Goal: Task Accomplishment & Management: Complete application form

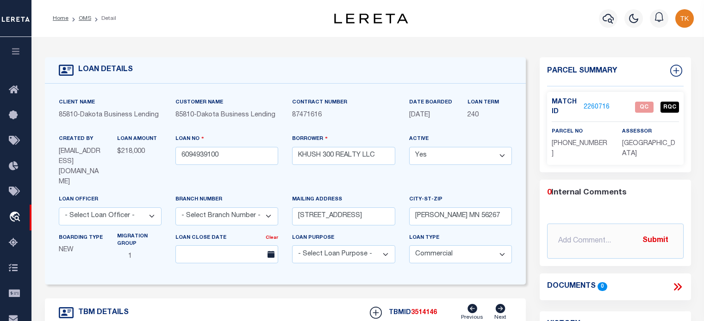
select select "20"
select select "NonEscrow"
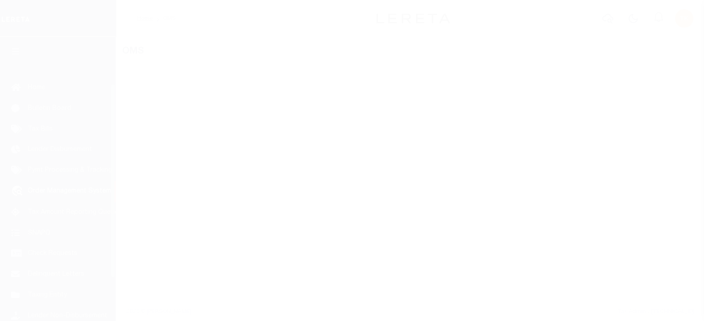
scroll to position [68, 0]
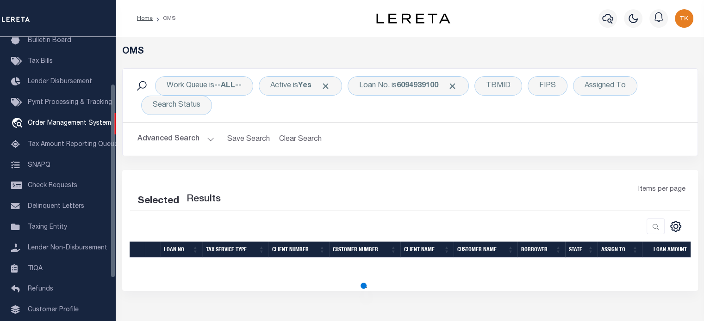
select select "200"
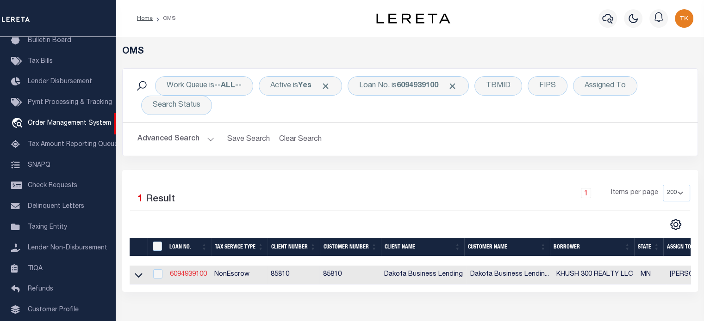
click at [180, 277] on link "6094939100" at bounding box center [188, 275] width 37 height 6
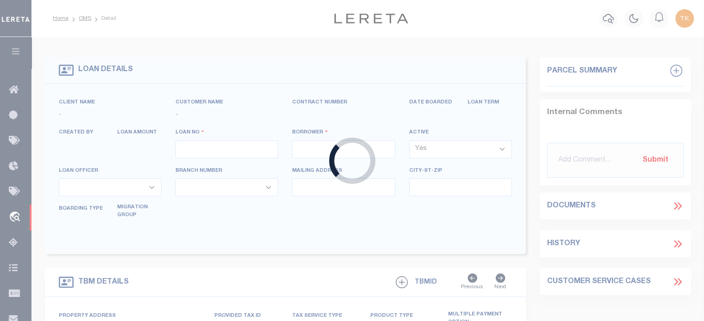
type input "6094939100"
type input "KHUSH 300 REALTY LLC"
select select
type input "[STREET_ADDRESS]"
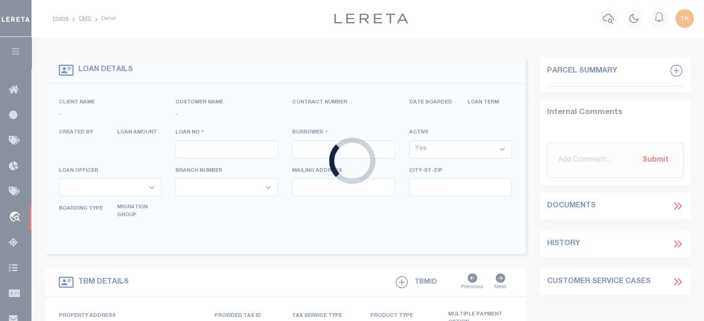
type input "[PERSON_NAME] MN 56267"
select select
select select "20"
select select
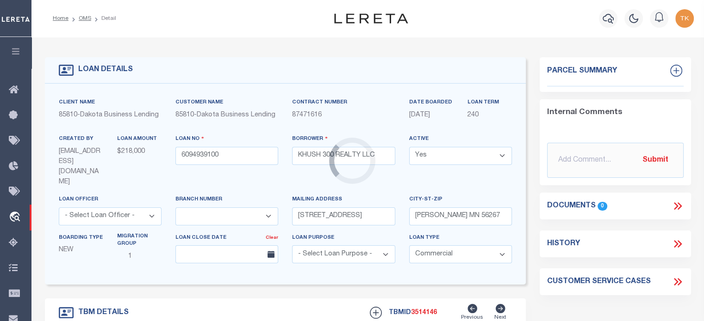
type input "[STREET_ADDRESS]"
radio input "true"
select select "NonEscrow"
select select
type input "[PERSON_NAME] MN 56267"
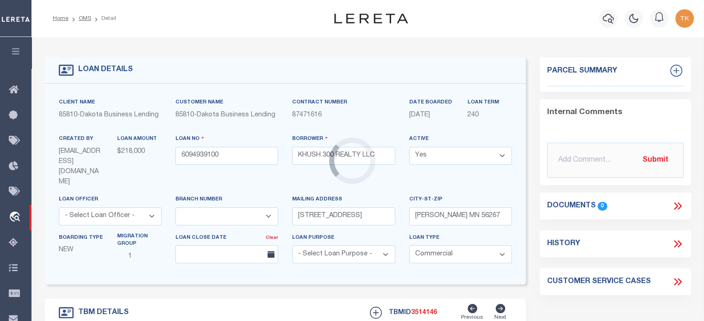
type input "6094939100"
type input "MN"
type textarea "(SEE LEGAL IMAGE ON FILE)."
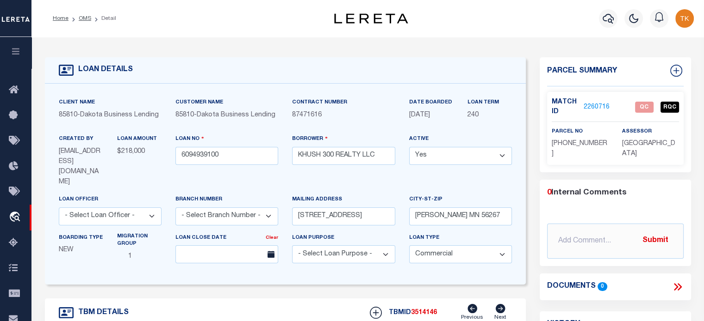
click at [596, 105] on link "2260716" at bounding box center [596, 108] width 26 height 10
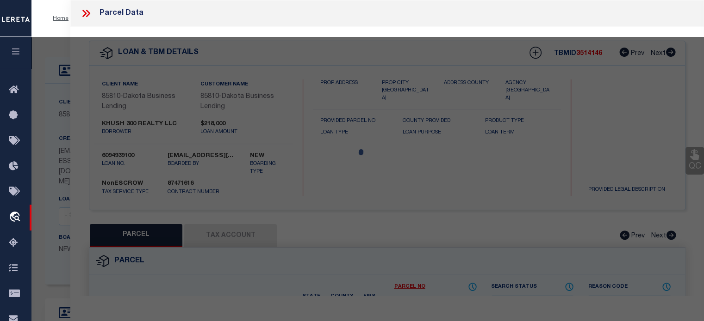
checkbox input "false"
select select "QC"
type input "KHUSH 300 REALTY, LLC"
select select "AGW"
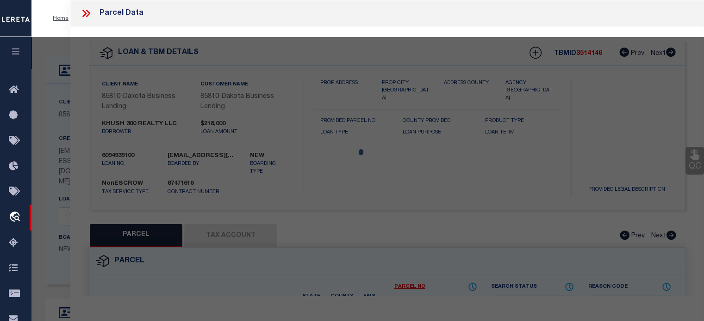
select select "LEG"
type input "[STREET_ADDRESS]"
type input "[PERSON_NAME] MN 56267"
type textarea "LTS 12-14 & SELY1/2 LT 15 OF BLK 29 1ST ADD'N & LTS 12-14 OF BLK 12 [PERSON_NAM…"
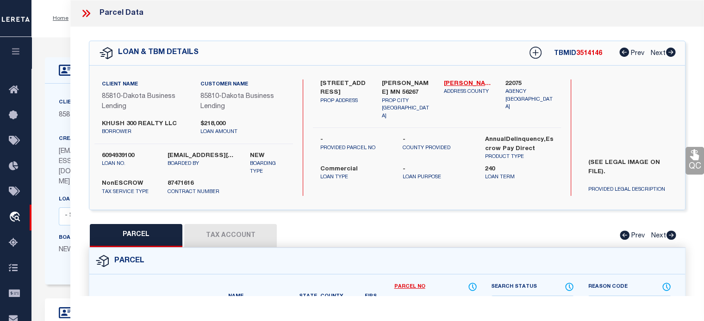
click at [672, 53] on icon at bounding box center [670, 52] width 10 height 9
click at [673, 237] on icon at bounding box center [671, 235] width 10 height 9
click at [624, 240] on icon at bounding box center [624, 235] width 10 height 9
click at [625, 53] on icon at bounding box center [624, 52] width 10 height 9
click at [669, 53] on icon at bounding box center [671, 52] width 10 height 9
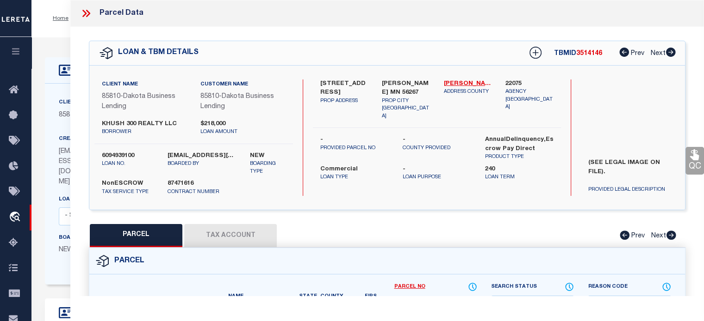
click at [83, 14] on icon at bounding box center [86, 13] width 12 height 12
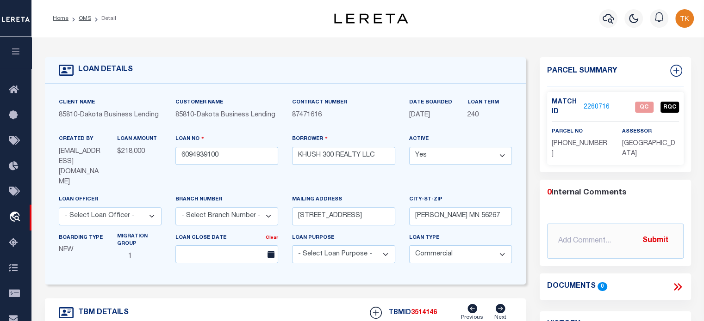
click at [589, 105] on link "2260716" at bounding box center [596, 108] width 26 height 10
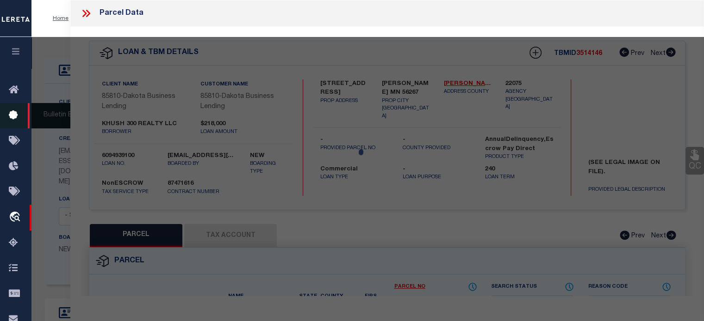
select select "AS"
select select
checkbox input "false"
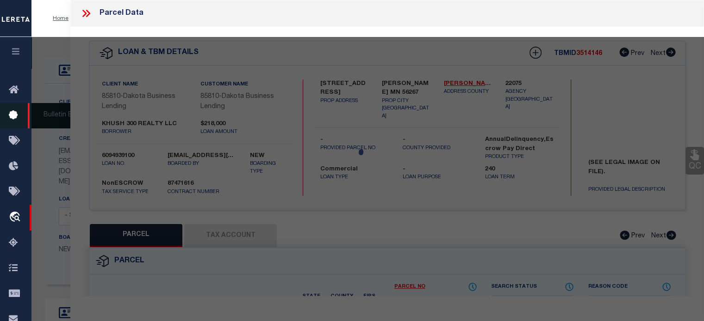
select select "QC"
type input "KHUSH 300 REALTY, LLC"
select select "AGW"
select select "LEG"
type input "[STREET_ADDRESS]"
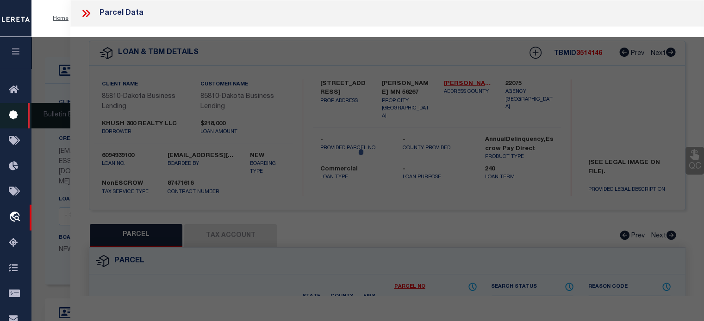
type input "[PERSON_NAME] MN 56267"
type textarea "LTS 12-14 & SELY1/2 LT 15 OF BLK 29 1ST ADD'N & LTS 12-14 OF BLK 12 [PERSON_NAM…"
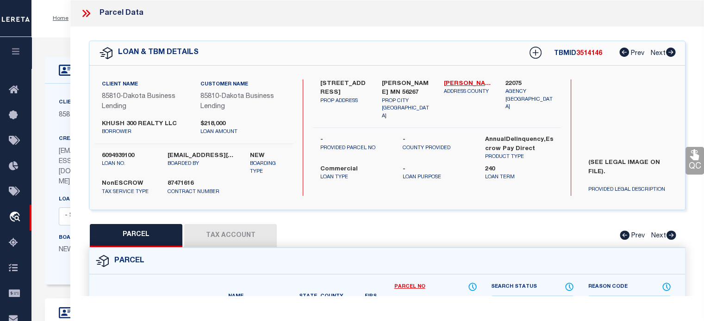
click at [233, 235] on button "Tax Account" at bounding box center [230, 235] width 93 height 23
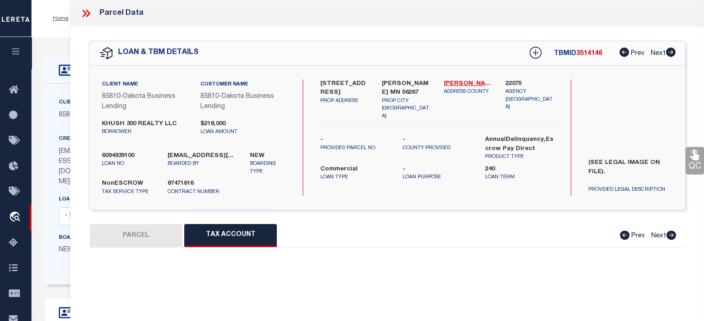
select select "100"
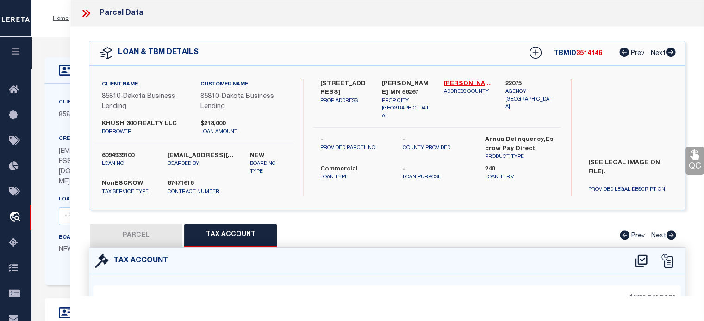
select select "100"
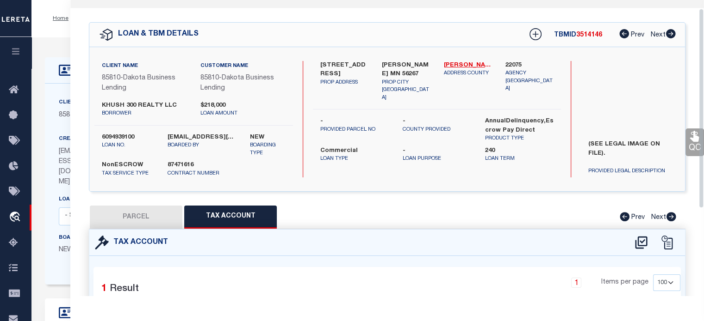
scroll to position [3, 0]
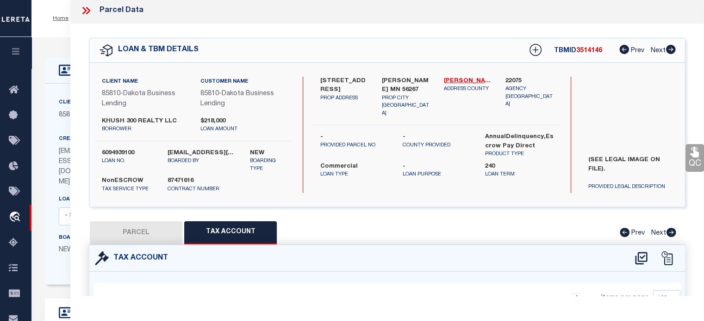
click at [86, 9] on icon at bounding box center [86, 11] width 12 height 12
